Goal: Find specific page/section: Find specific page/section

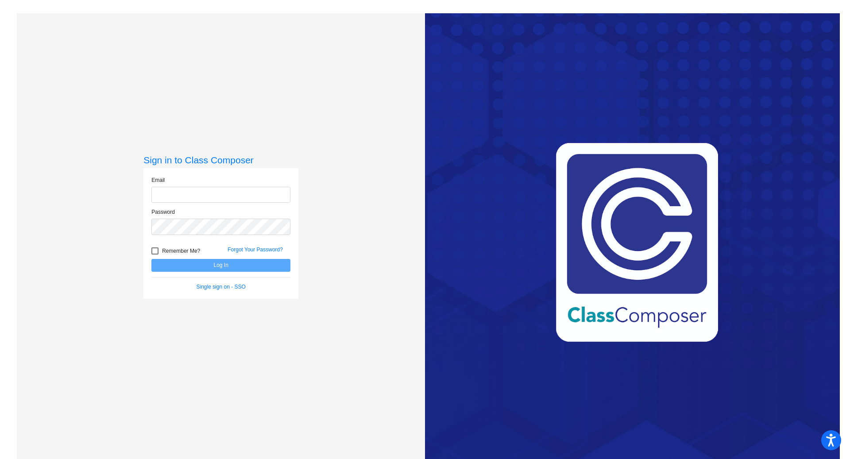
click at [192, 199] on input "email" at bounding box center [220, 195] width 139 height 16
type input "[EMAIL_ADDRESS][DOMAIN_NAME]"
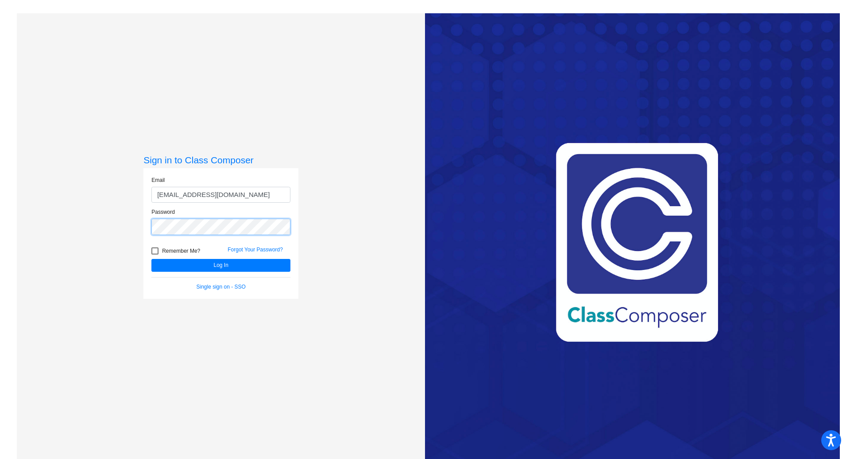
click at [151, 259] on button "Log In" at bounding box center [220, 265] width 139 height 13
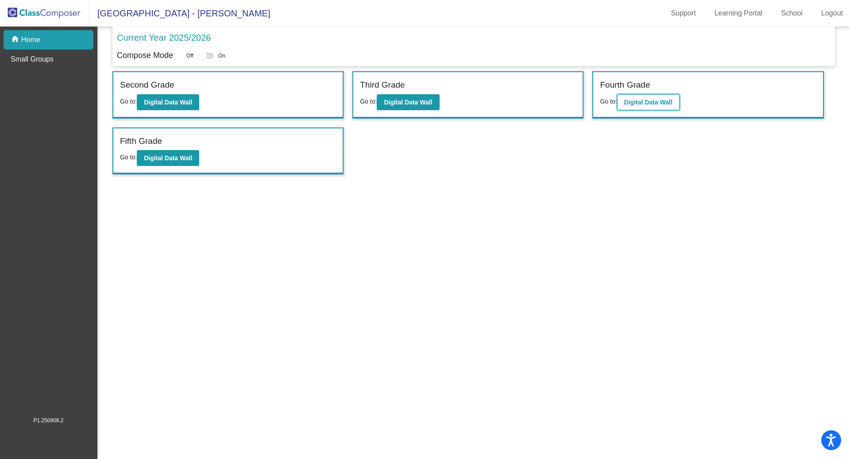
click at [643, 100] on b "Digital Data Wall" at bounding box center [648, 102] width 48 height 7
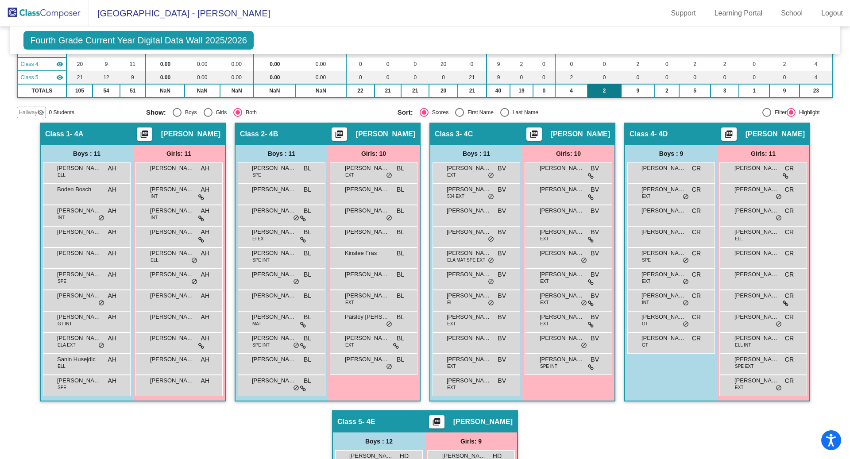
scroll to position [118, 0]
